Goal: Information Seeking & Learning: Learn about a topic

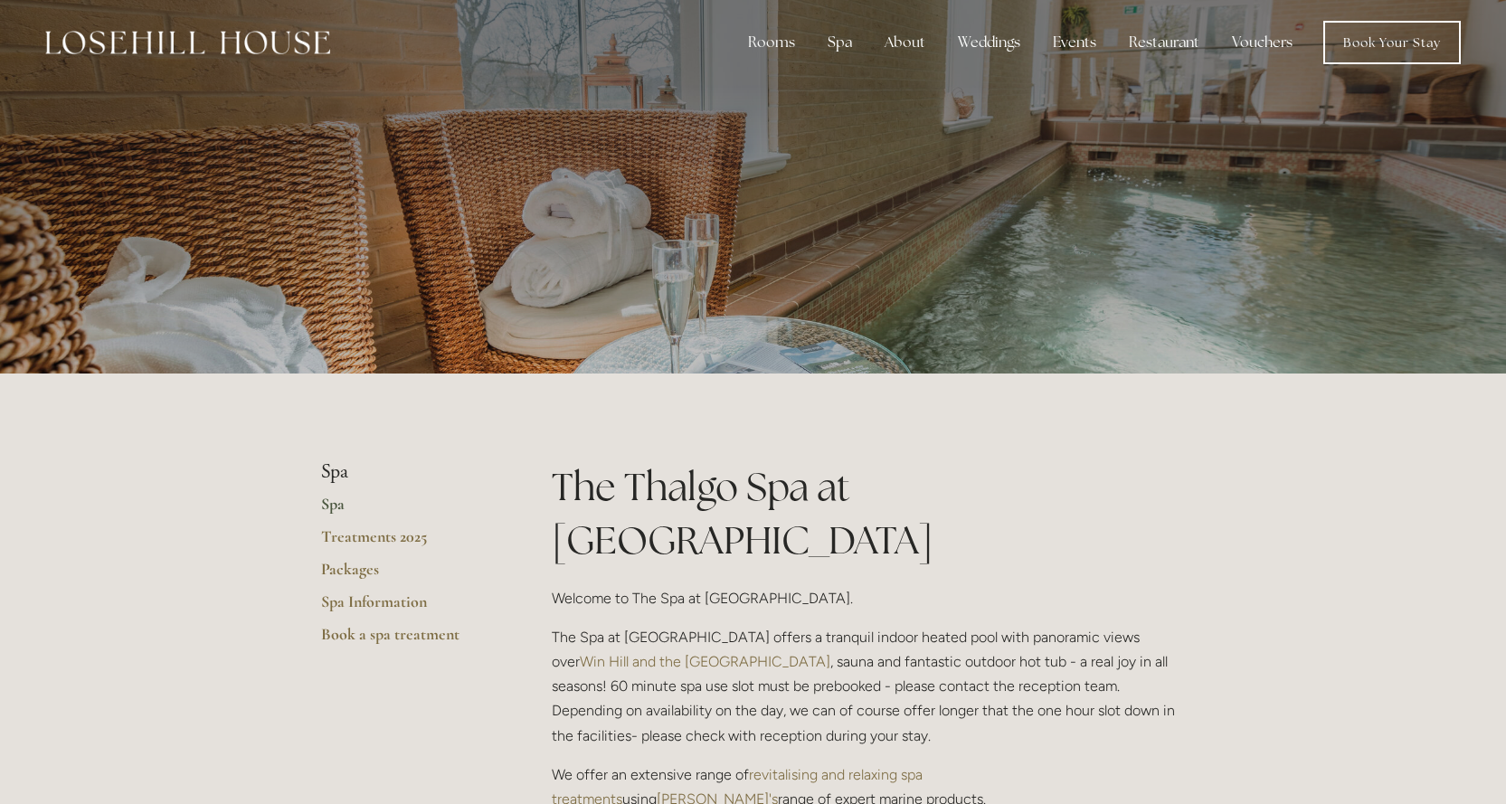
scroll to position [181, 0]
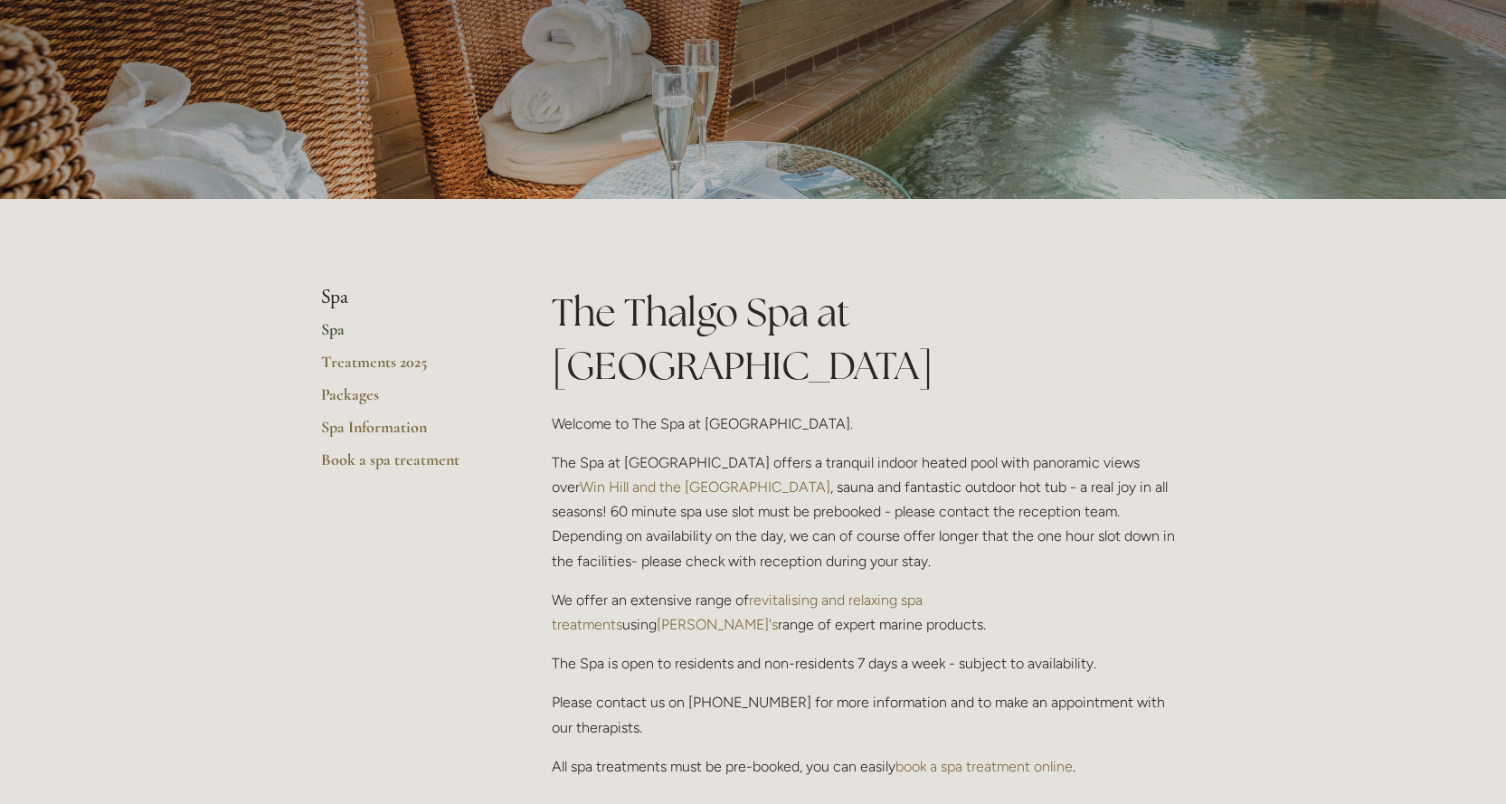
click at [334, 336] on link "Spa" at bounding box center [407, 335] width 173 height 33
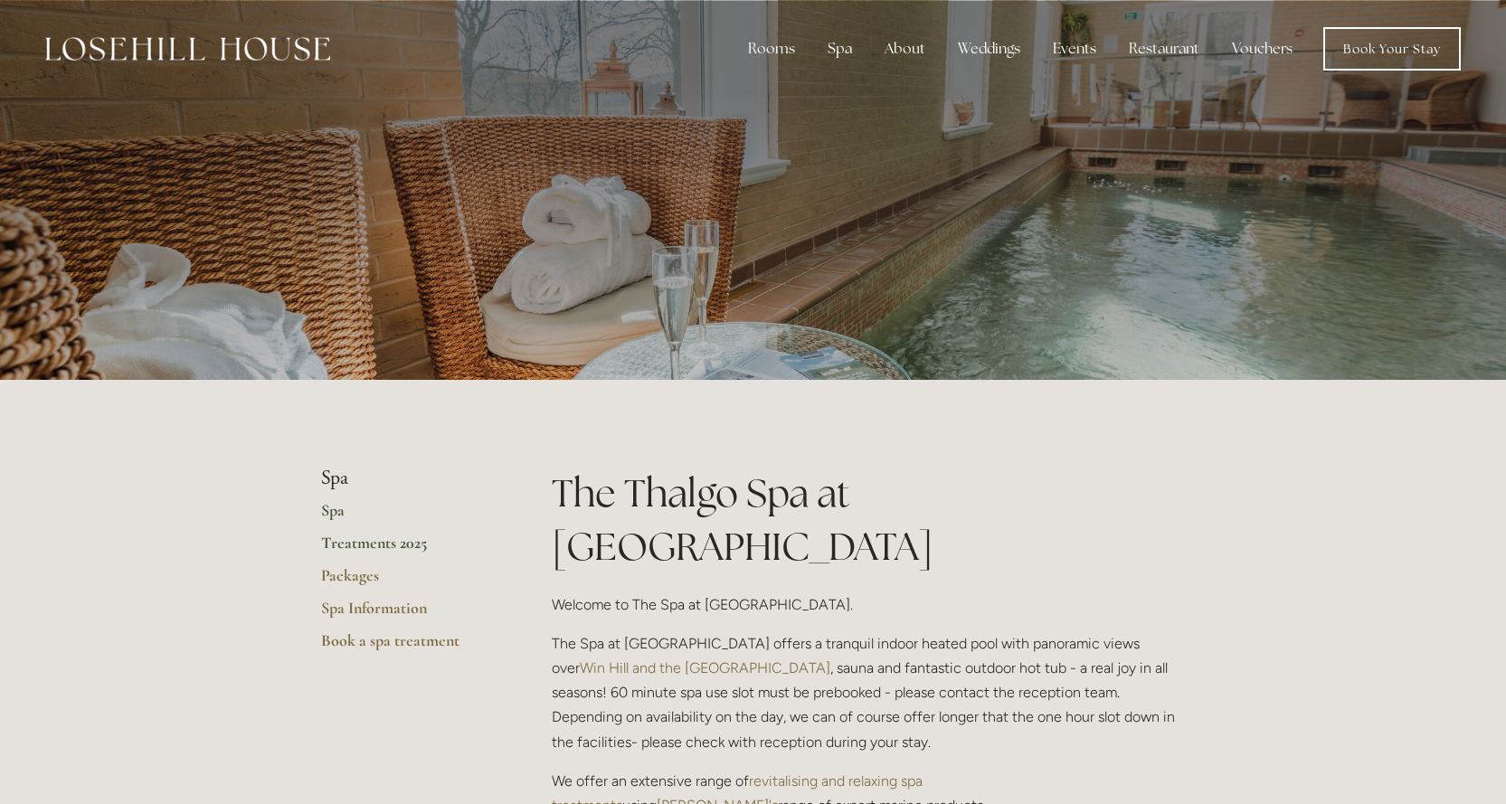
click at [361, 543] on link "Treatments 2025" at bounding box center [407, 549] width 173 height 33
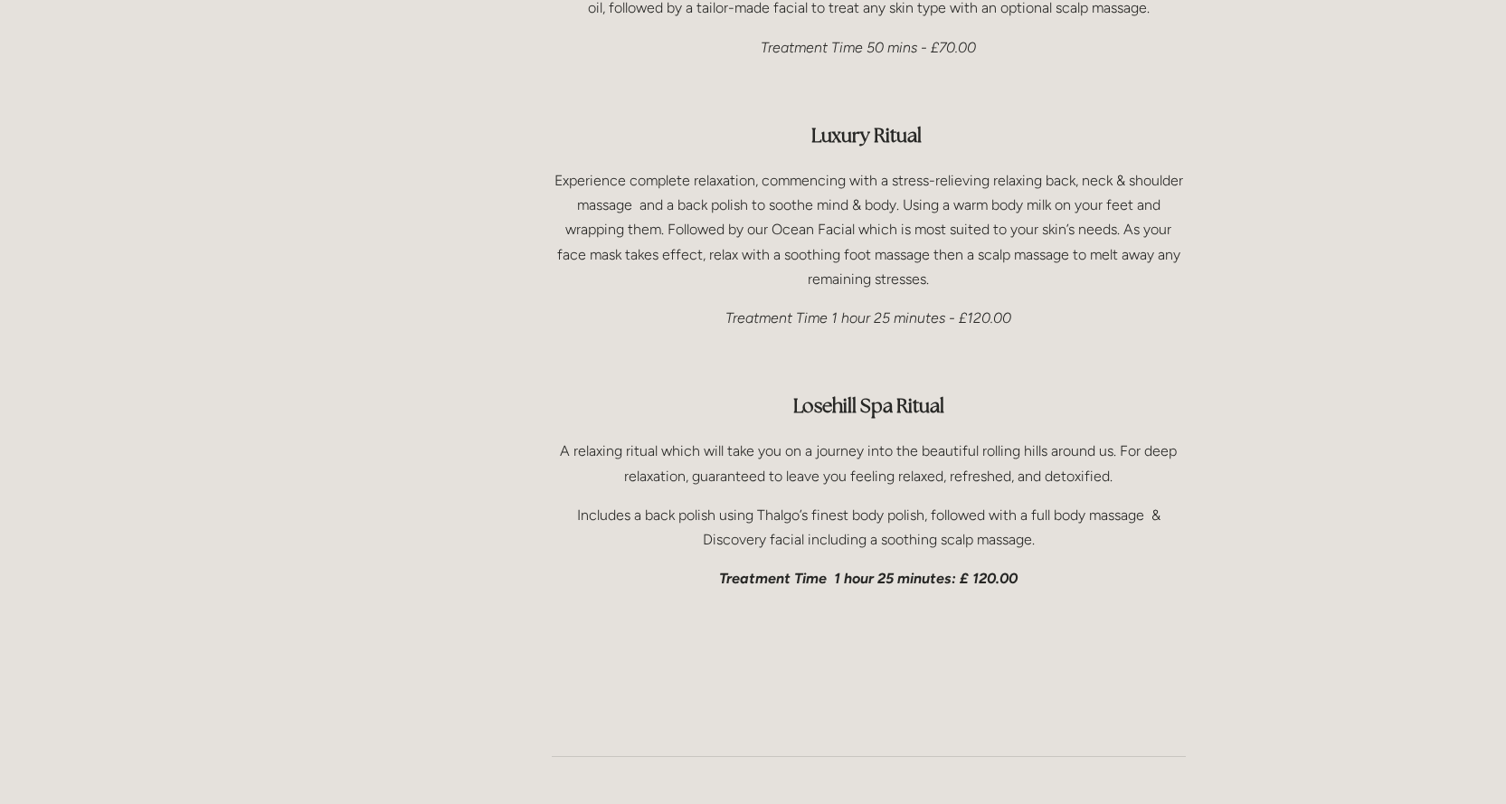
scroll to position [3256, 0]
